Goal: Find specific page/section: Find specific page/section

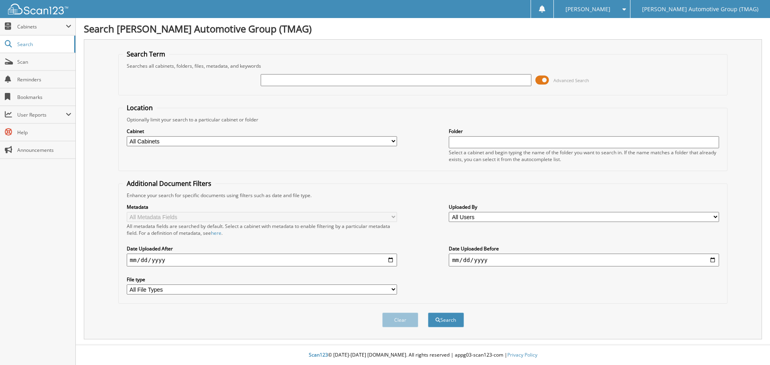
click at [266, 83] on input "text" at bounding box center [396, 80] width 270 height 12
type input "h25291"
click at [428, 313] on button "Search" at bounding box center [446, 320] width 36 height 15
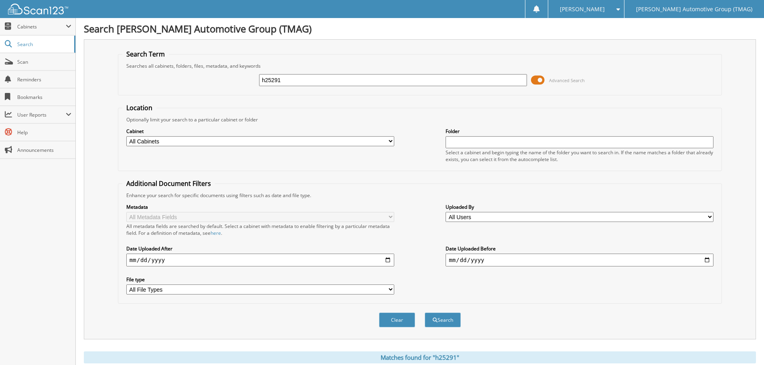
scroll to position [160, 0]
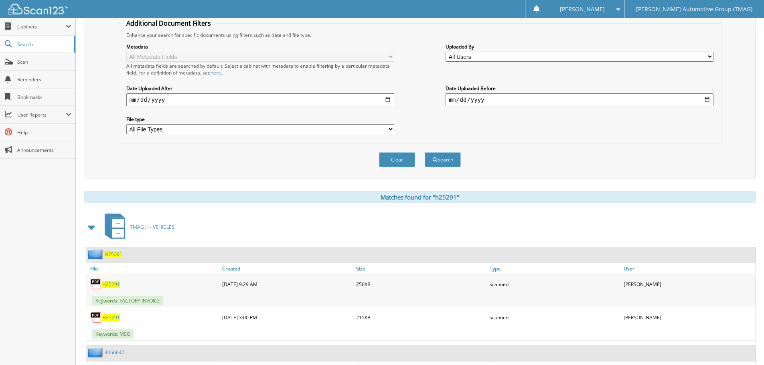
click at [105, 253] on span "H25291" at bounding box center [114, 254] width 18 height 7
